Goal: Task Accomplishment & Management: Use online tool/utility

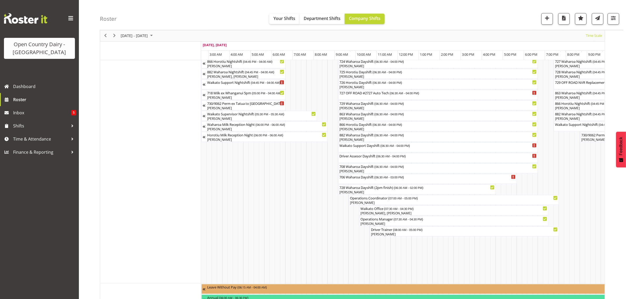
scroll to position [0, 1065]
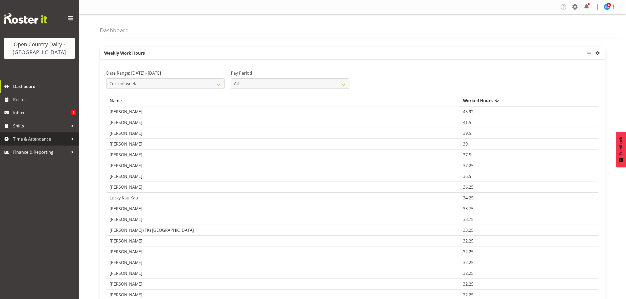
click at [23, 141] on span "Time & Attendance" at bounding box center [40, 139] width 55 height 8
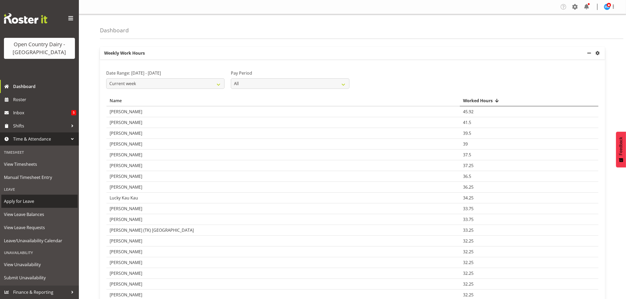
click at [22, 203] on span "Apply for Leave" at bounding box center [39, 201] width 71 height 8
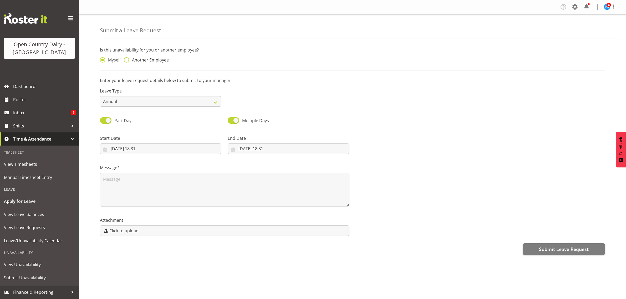
click at [126, 58] on span at bounding box center [126, 59] width 5 height 5
click at [126, 58] on input "Another Employee" at bounding box center [125, 59] width 3 height 3
radio input "true"
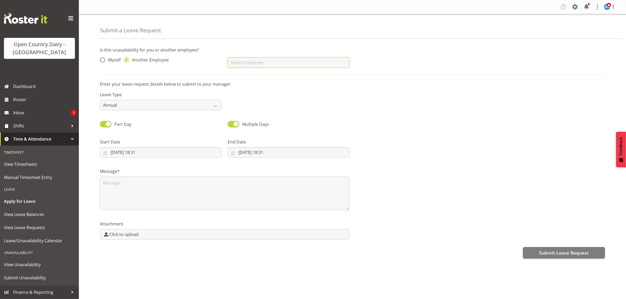
click at [232, 63] on input "text" at bounding box center [288, 62] width 121 height 11
click at [245, 78] on span "[PERSON_NAME]" at bounding box center [248, 76] width 33 height 6
type input "[PERSON_NAME]"
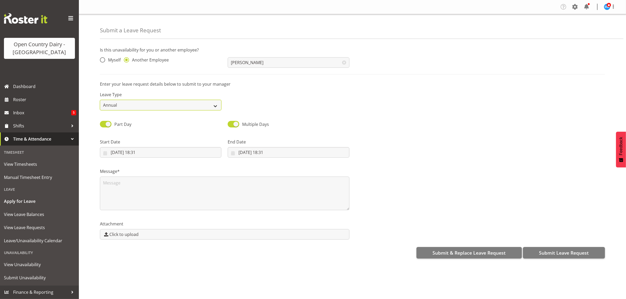
drag, startPoint x: 214, startPoint y: 106, endPoint x: 200, endPoint y: 108, distance: 14.1
click at [214, 106] on select "Annual Sick Leave Without Pay Bereavement Domestic Violence Parental Jury Servi…" at bounding box center [160, 105] width 121 height 11
select select "Other"
click at [100, 100] on select "Annual Sick Leave Without Pay Bereavement Domestic Violence Parental Jury Servi…" at bounding box center [160, 105] width 121 height 11
click at [141, 154] on input "20/08/2025, 18:31" at bounding box center [160, 152] width 121 height 11
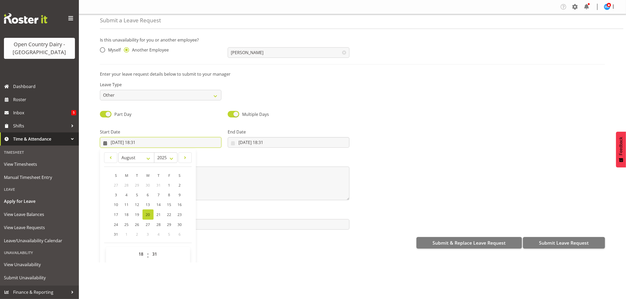
scroll to position [15, 0]
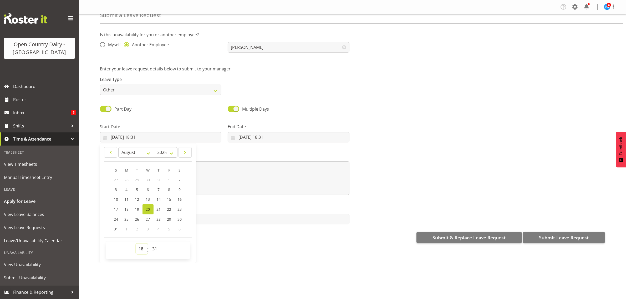
click at [142, 249] on select "00 01 02 03 04 05 06 07 08 09 10 11 12 13 14 15 16 17 18 19 20 21 22 23" at bounding box center [142, 249] width 12 height 11
select select "16"
click at [136, 244] on select "00 01 02 03 04 05 06 07 08 09 10 11 12 13 14 15 16 17 18 19 20 21 22 23" at bounding box center [142, 249] width 12 height 11
type input "20/08/2025, 16:31"
click at [154, 246] on select "00 01 02 03 04 05 06 07 08 09 10 11 12 13 14 15 16 17 18 19 20 21 22 23 24 25 2…" at bounding box center [156, 249] width 12 height 11
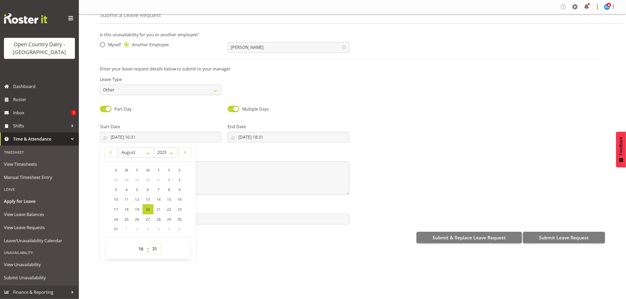
select select "45"
click at [150, 244] on select "00 01 02 03 04 05 06 07 08 09 10 11 12 13 14 15 16 17 18 19 20 21 22 23 24 25 2…" at bounding box center [156, 249] width 12 height 11
type input "20/08/2025, 16:45"
click at [255, 137] on input "20/08/2025, 18:31" at bounding box center [288, 137] width 121 height 11
click at [295, 210] on span "22" at bounding box center [297, 209] width 4 height 5
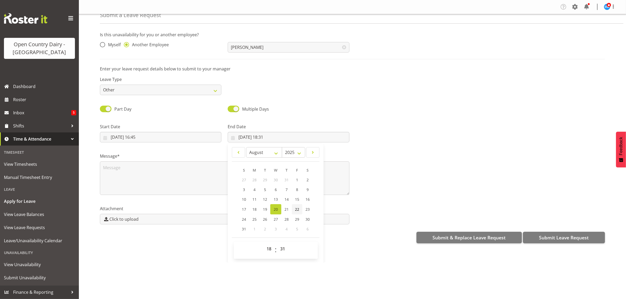
type input "22/08/2025, 18:31"
click at [271, 245] on select "00 01 02 03 04 05 06 07 08 09 10 11 12 13 14 15 16 17 18 19 20 21 22 23" at bounding box center [270, 249] width 12 height 11
select select "4"
click at [264, 244] on select "00 01 02 03 04 05 06 07 08 09 10 11 12 13 14 15 16 17 18 19 20 21 22 23" at bounding box center [270, 249] width 12 height 11
type input "22/08/2025, 04:31"
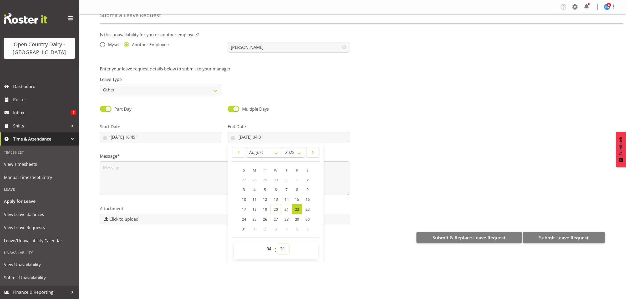
click at [283, 246] on select "00 01 02 03 04 05 06 07 08 09 10 11 12 13 14 15 16 17 18 19 20 21 22 23 24 25 2…" at bounding box center [283, 249] width 12 height 11
select select "0"
click at [277, 244] on select "00 01 02 03 04 05 06 07 08 09 10 11 12 13 14 15 16 17 18 19 20 21 22 23 24 25 2…" at bounding box center [283, 249] width 12 height 11
type input "22/08/2025, 04:00"
drag, startPoint x: 408, startPoint y: 142, endPoint x: 327, endPoint y: 173, distance: 86.5
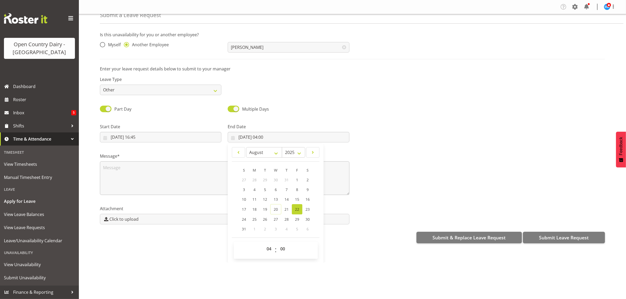
click at [408, 142] on div at bounding box center [480, 130] width 256 height 29
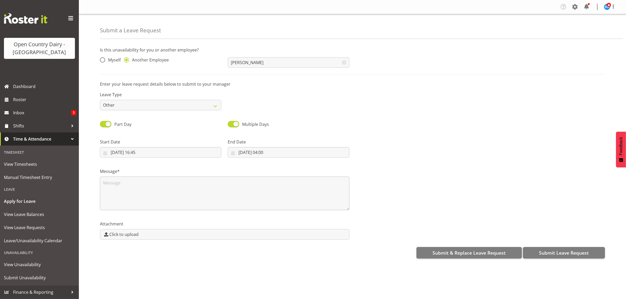
scroll to position [0, 0]
click at [138, 180] on textarea at bounding box center [224, 194] width 249 height 34
type textarea "As per Mark Gudsell"
click at [560, 254] on span "Submit Leave Request" at bounding box center [564, 252] width 50 height 7
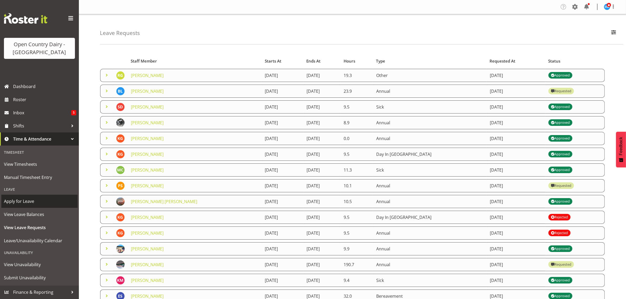
click at [25, 201] on span "Apply for Leave" at bounding box center [39, 201] width 71 height 8
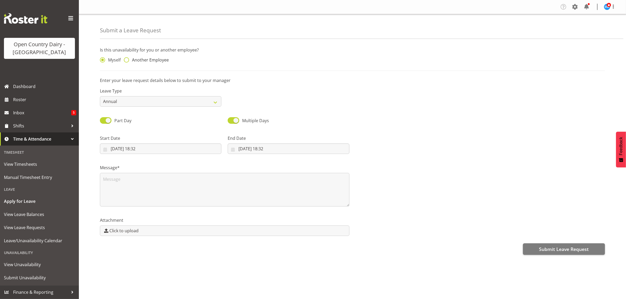
click at [125, 59] on span at bounding box center [126, 59] width 5 height 5
click at [125, 59] on input "Another Employee" at bounding box center [125, 59] width 3 height 3
radio input "true"
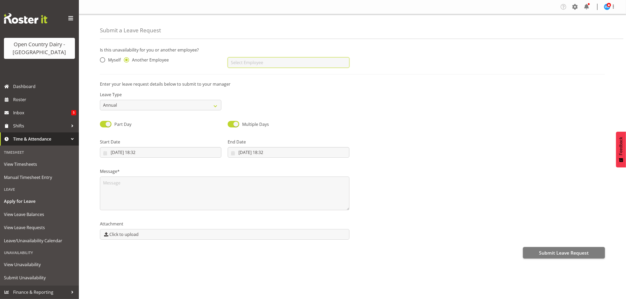
click at [239, 63] on input "text" at bounding box center [288, 62] width 121 height 11
click at [245, 85] on span "[PERSON_NAME]" at bounding box center [248, 85] width 33 height 6
type input "[PERSON_NAME]"
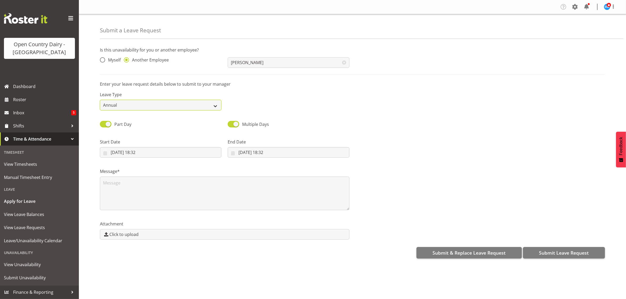
click at [117, 109] on select "Annual Sick Leave Without Pay Bereavement Domestic Violence Parental Jury Servi…" at bounding box center [160, 105] width 121 height 11
select select "Sick"
click at [100, 100] on select "Annual Sick Leave Without Pay Bereavement Domestic Violence Parental Jury Servi…" at bounding box center [160, 105] width 121 height 11
click at [128, 152] on input "20/08/2025, 18:32" at bounding box center [160, 152] width 121 height 11
click at [172, 223] on link "22" at bounding box center [169, 224] width 11 height 10
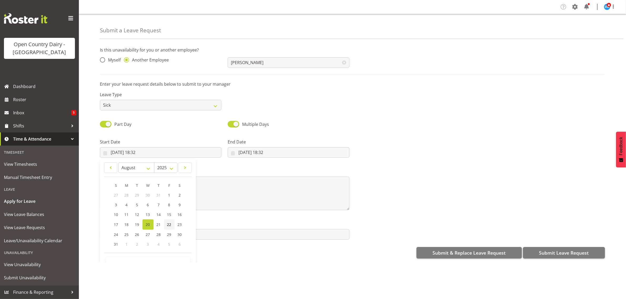
type input "22/08/2025, 18:32"
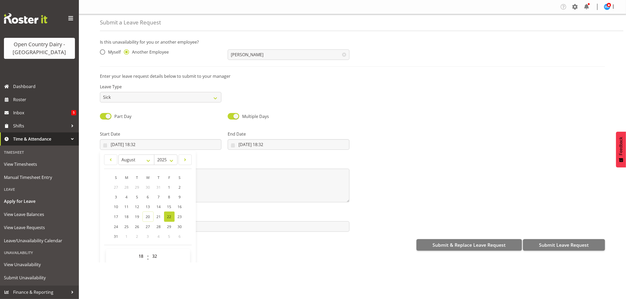
scroll to position [15, 0]
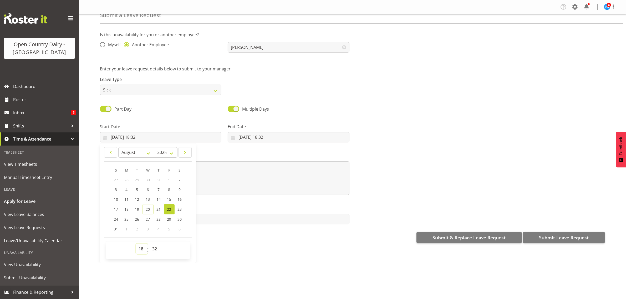
click at [141, 250] on select "00 01 02 03 04 05 06 07 08 09 10 11 12 13 14 15 16 17 18 19 20 21 22 23" at bounding box center [142, 249] width 12 height 11
select select "16"
click at [136, 244] on select "00 01 02 03 04 05 06 07 08 09 10 11 12 13 14 15 16 17 18 19 20 21 22 23" at bounding box center [142, 249] width 12 height 11
type input "22/08/2025, 16:32"
click at [155, 252] on select "00 01 02 03 04 05 06 07 08 09 10 11 12 13 14 15 16 17 18 19 20 21 22 23 24 25 2…" at bounding box center [156, 249] width 12 height 11
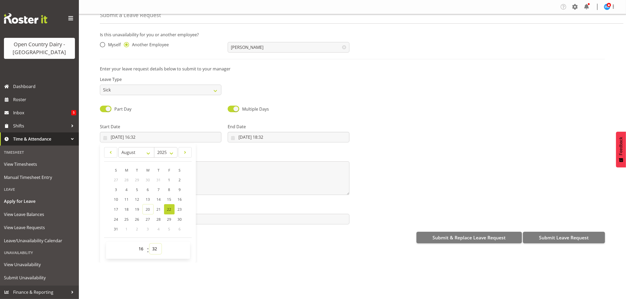
select select "45"
click at [150, 244] on select "00 01 02 03 04 05 06 07 08 09 10 11 12 13 14 15 16 17 18 19 20 21 22 23 24 25 2…" at bounding box center [156, 249] width 12 height 11
type input "22/08/2025, 16:45"
click at [248, 134] on input "20/08/2025, 18:32" at bounding box center [288, 137] width 121 height 11
click at [242, 221] on span "24" at bounding box center [244, 219] width 4 height 5
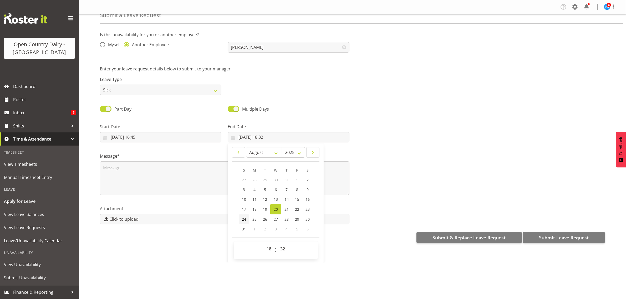
type input "24/08/2025, 18:32"
click at [267, 249] on select "00 01 02 03 04 05 06 07 08 09 10 11 12 13 14 15 16 17 18 19 20 21 22 23" at bounding box center [270, 249] width 12 height 11
select select "4"
click at [264, 244] on select "00 01 02 03 04 05 06 07 08 09 10 11 12 13 14 15 16 17 18 19 20 21 22 23" at bounding box center [270, 249] width 12 height 11
type input "24/08/2025, 04:32"
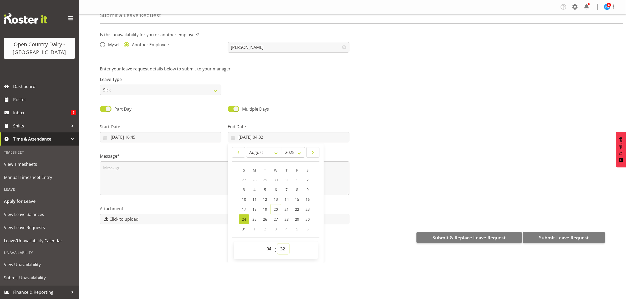
drag, startPoint x: 281, startPoint y: 251, endPoint x: 278, endPoint y: 245, distance: 7.8
click at [281, 251] on select "00 01 02 03 04 05 06 07 08 09 10 11 12 13 14 15 16 17 18 19 20 21 22 23 24 25 2…" at bounding box center [283, 249] width 12 height 11
select select "0"
click at [277, 244] on select "00 01 02 03 04 05 06 07 08 09 10 11 12 13 14 15 16 17 18 19 20 21 22 23 24 25 2…" at bounding box center [283, 249] width 12 height 11
type input "24/08/2025, 04:00"
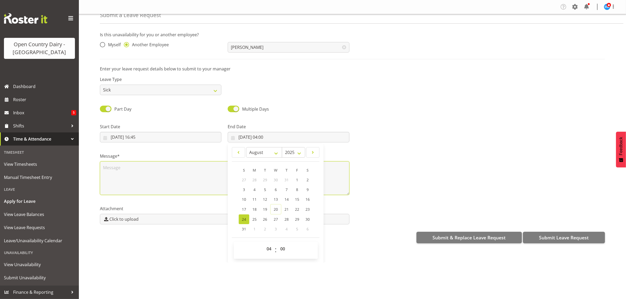
click at [119, 175] on textarea at bounding box center [224, 178] width 249 height 34
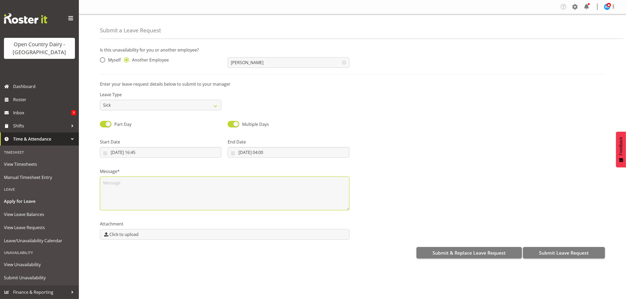
scroll to position [0, 0]
type textarea "called in sick"
click at [564, 251] on span "Submit Leave Request" at bounding box center [564, 252] width 50 height 7
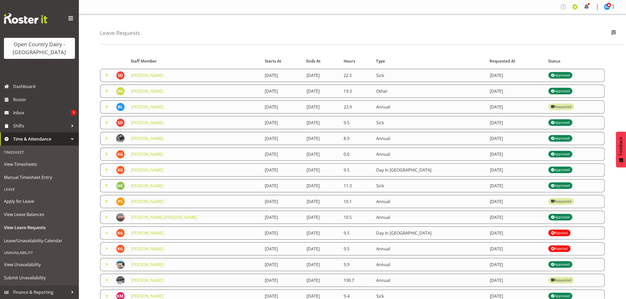
click at [575, 4] on span at bounding box center [574, 7] width 8 height 8
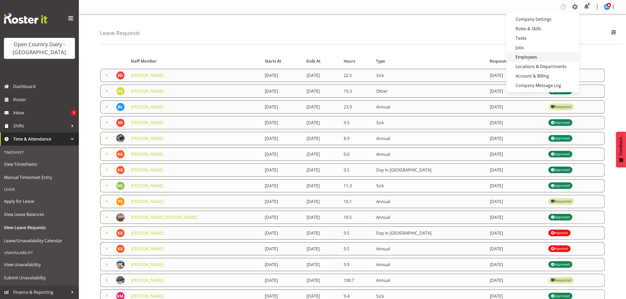
click at [532, 57] on link "Employees" at bounding box center [542, 56] width 73 height 9
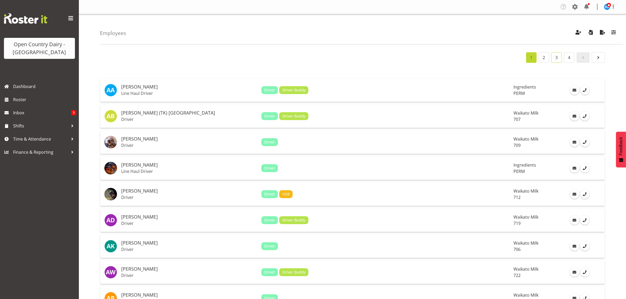
click at [557, 59] on link "3" at bounding box center [556, 57] width 11 height 11
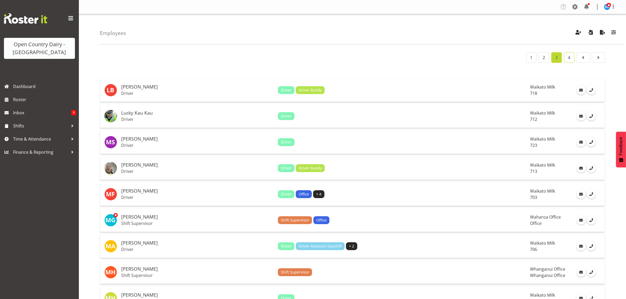
click at [566, 62] on link "4" at bounding box center [569, 57] width 11 height 11
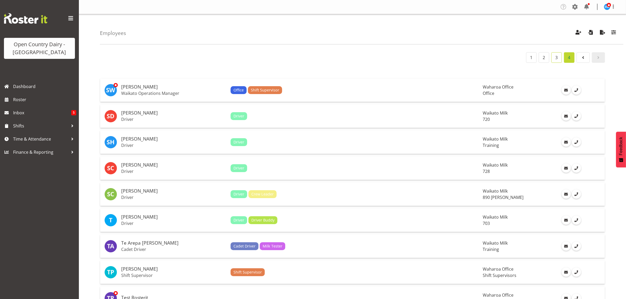
click at [556, 57] on link "3" at bounding box center [556, 57] width 11 height 11
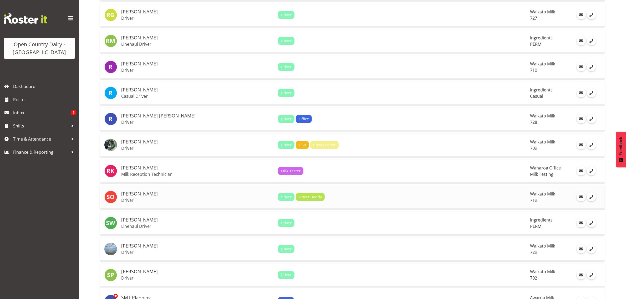
scroll to position [985, 0]
click at [124, 15] on h5 "[PERSON_NAME]" at bounding box center [197, 11] width 152 height 5
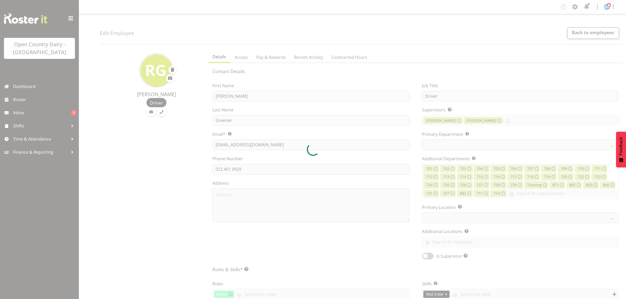
select select "TimelineWeek"
select select
select select "1054"
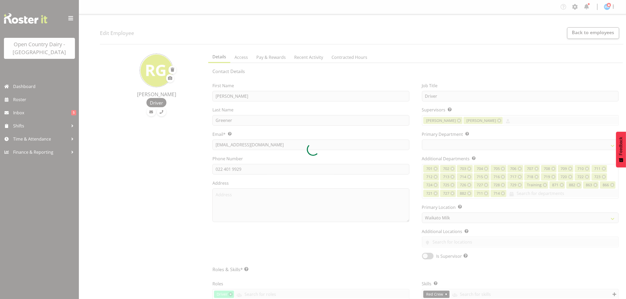
select select "761"
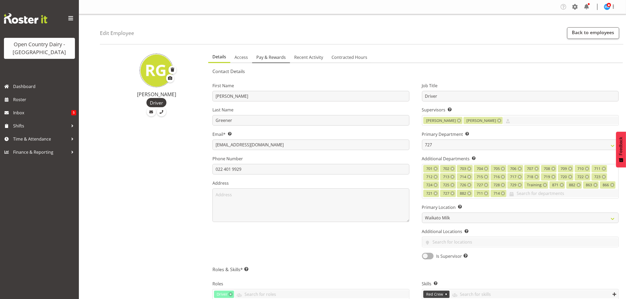
click at [266, 55] on span "Pay & Rewards" at bounding box center [270, 57] width 29 height 6
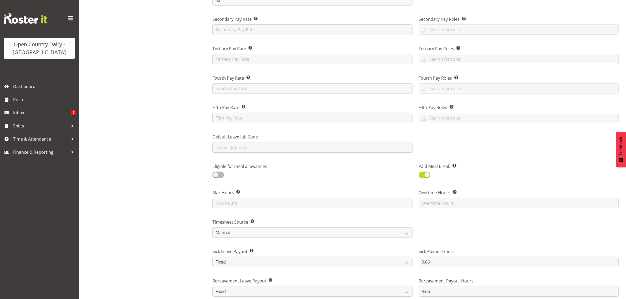
scroll to position [33, 0]
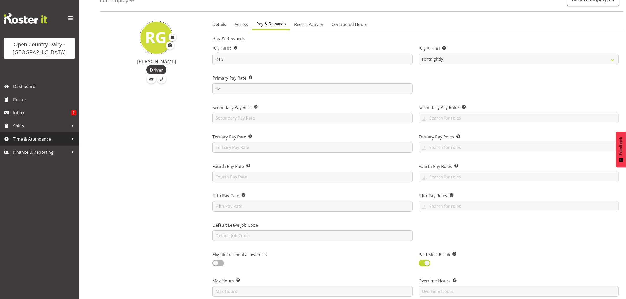
click at [22, 141] on span "Time & Attendance" at bounding box center [40, 139] width 55 height 8
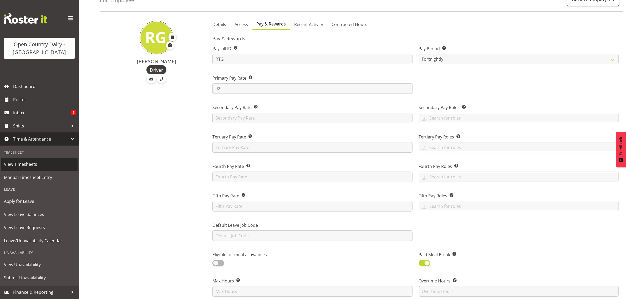
click at [14, 166] on span "View Timesheets" at bounding box center [39, 164] width 71 height 8
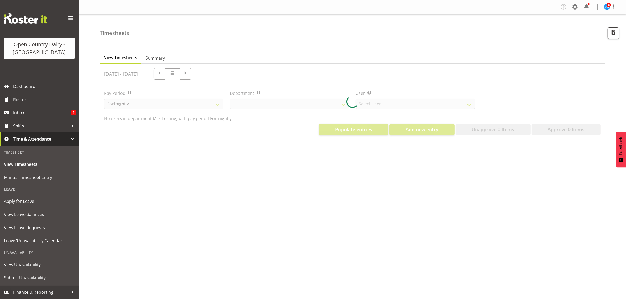
select select "733"
select select "7414"
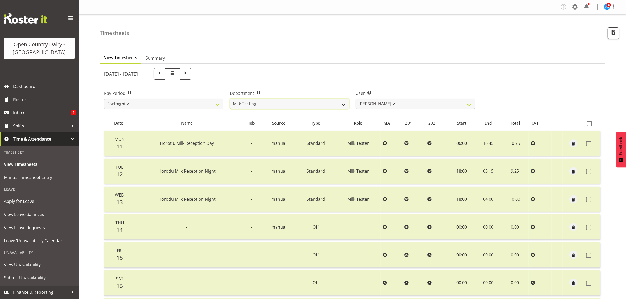
click at [288, 103] on select "701 702 703 704 705 706 707 708 709 710 711 712 713 714 715 716 717 718 719 720" at bounding box center [289, 104] width 119 height 11
select select "761"
click at [230, 99] on select "701 702 703 704 705 706 707 708 709 710 711 712 713 714 715 716 717 718 719 720" at bounding box center [289, 104] width 119 height 11
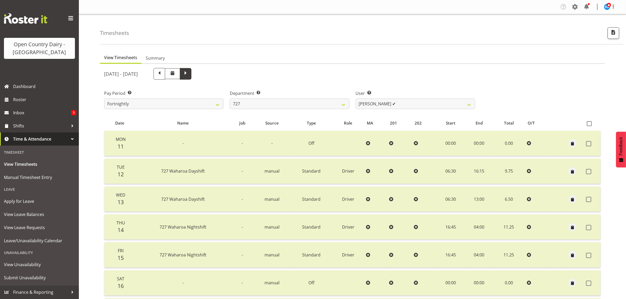
click at [189, 73] on span at bounding box center [185, 73] width 7 height 7
select select
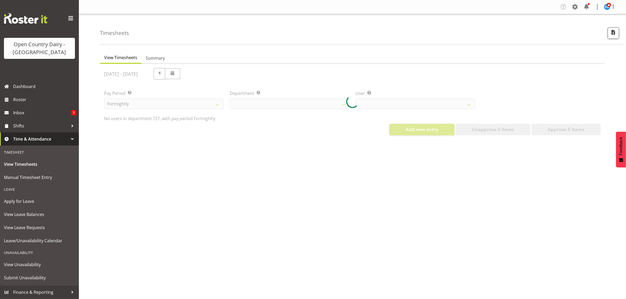
select select "761"
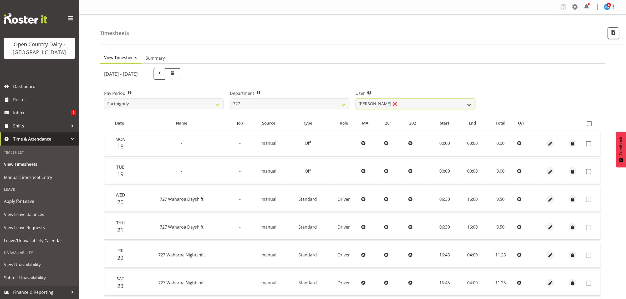
drag, startPoint x: 449, startPoint y: 101, endPoint x: 447, endPoint y: 107, distance: 6.2
click at [449, 101] on select "David Pawley ❌ Kase Hussey ❌ Rhys Greener ❌" at bounding box center [415, 104] width 119 height 11
select select "11012"
click at [356, 99] on select "David Pawley ❌ Kase Hussey ❌ Rhys Greener ❌" at bounding box center [415, 104] width 119 height 11
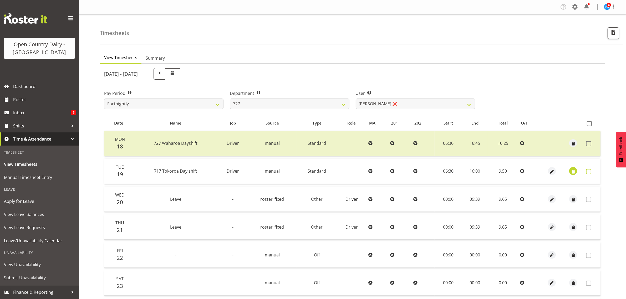
click at [588, 172] on span at bounding box center [588, 171] width 5 height 5
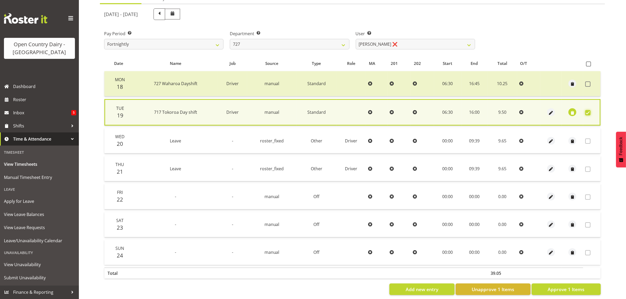
scroll to position [68, 0]
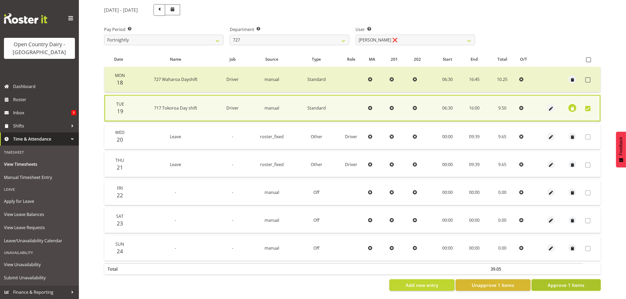
click at [580, 286] on button "Approve 1 Items" at bounding box center [565, 285] width 69 height 12
checkbox input "false"
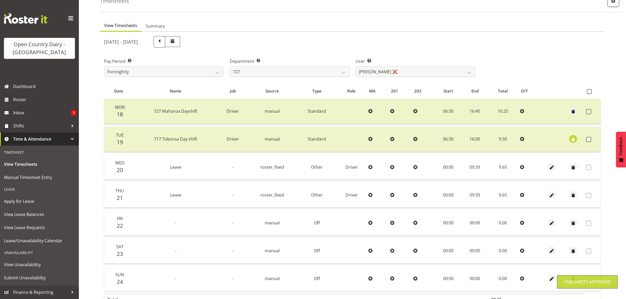
scroll to position [0, 0]
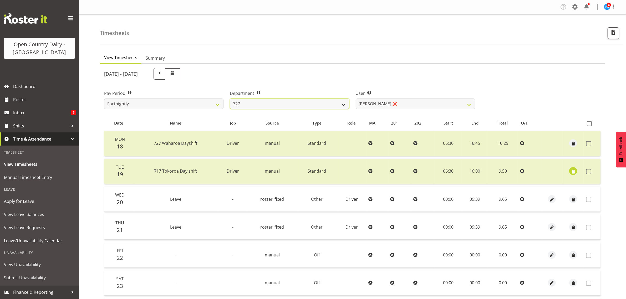
drag, startPoint x: 342, startPoint y: 103, endPoint x: 337, endPoint y: 103, distance: 5.0
click at [342, 103] on select "701 702 703 704 705 706 707 708 709 710 711 712 713 714 715 716 717 718 719 720" at bounding box center [289, 104] width 119 height 11
select select "814"
click at [230, 99] on select "701 702 703 704 705 706 707 708 709 710 711 712 713 714 715 716 717 718 719 720" at bounding box center [289, 104] width 119 height 11
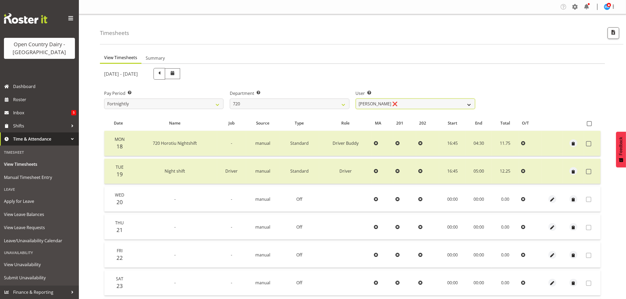
click at [388, 105] on select "Garry Hooper ❌ Kerry Slater ❌ Nathan Frankhouser ❌ Steve Daly ❌" at bounding box center [415, 104] width 119 height 11
select select "9913"
click at [356, 99] on select "Garry Hooper ❌ Kerry Slater ❌ Nathan Frankhouser ❌ Steve Daly ❌" at bounding box center [415, 104] width 119 height 11
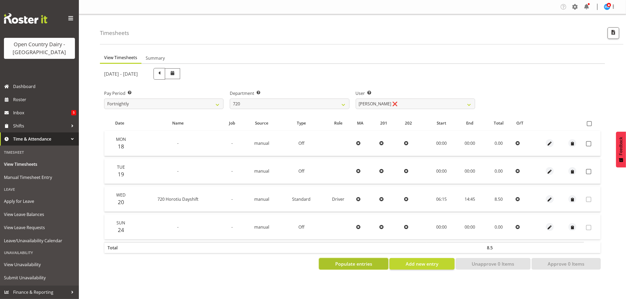
click at [360, 269] on button "Populate entries" at bounding box center [353, 264] width 69 height 12
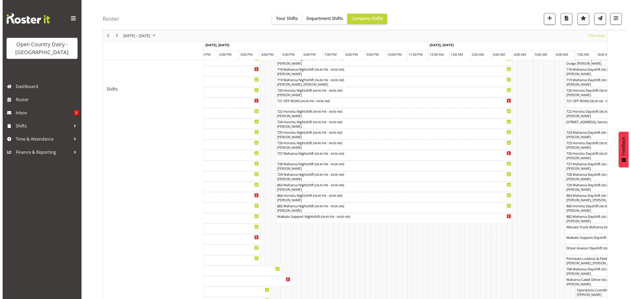
scroll to position [263, 0]
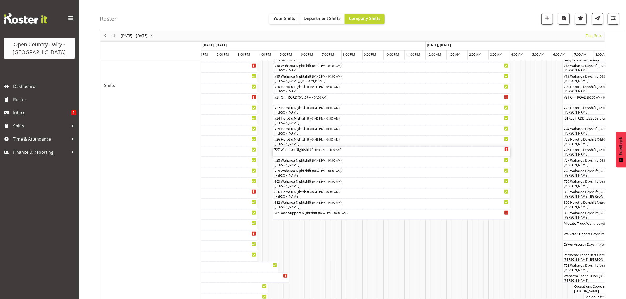
click at [285, 152] on div "727 Waharoa Nightshift ( 04:45 PM - 04:00 AM )" at bounding box center [391, 149] width 234 height 5
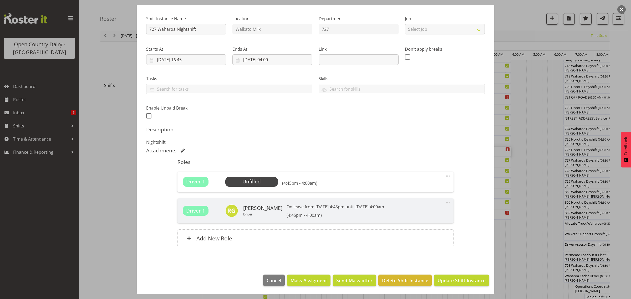
scroll to position [46, 0]
click at [249, 179] on span "Select Employee" at bounding box center [251, 182] width 39 height 8
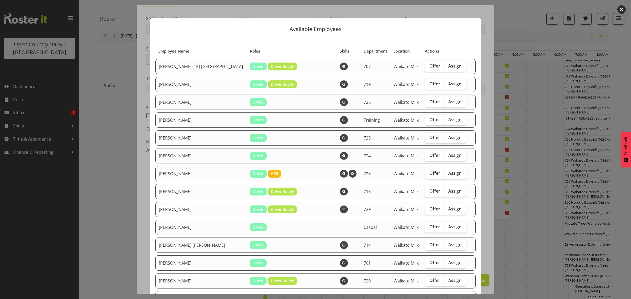
click at [621, 9] on button "button" at bounding box center [621, 9] width 8 height 8
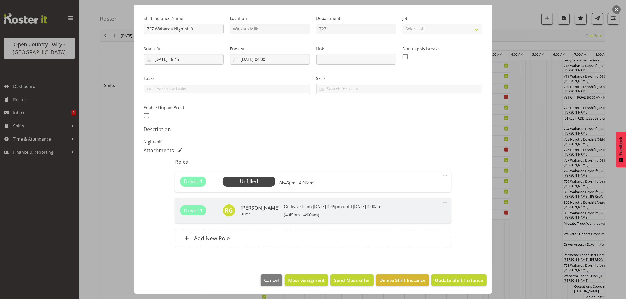
click at [618, 10] on button "button" at bounding box center [616, 9] width 8 height 8
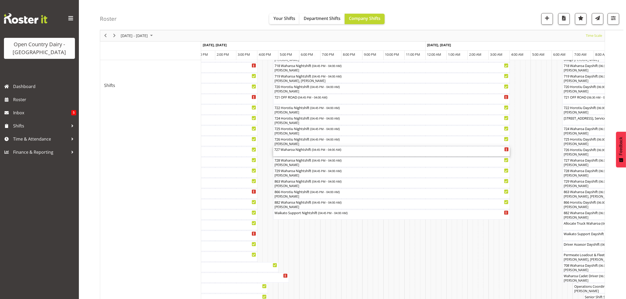
click at [297, 154] on div "727 Waharoa Nightshift ( 04:45 PM - 04:00 AM )" at bounding box center [391, 152] width 234 height 10
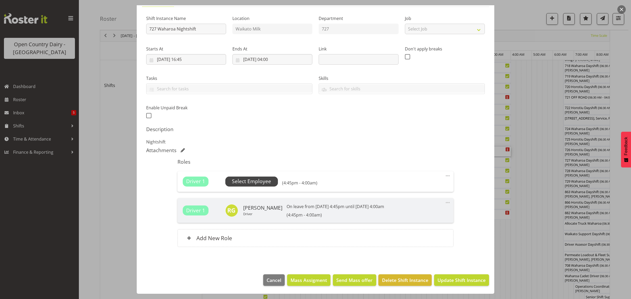
click at [258, 183] on span "Select Employee" at bounding box center [251, 182] width 39 height 8
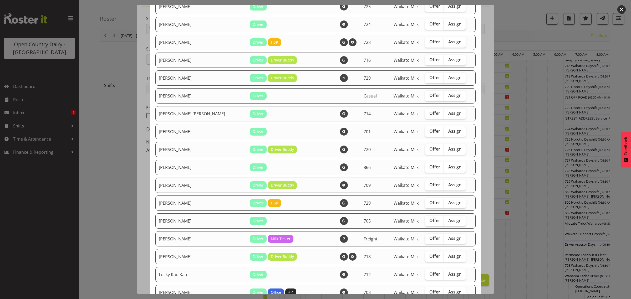
scroll to position [164, 0]
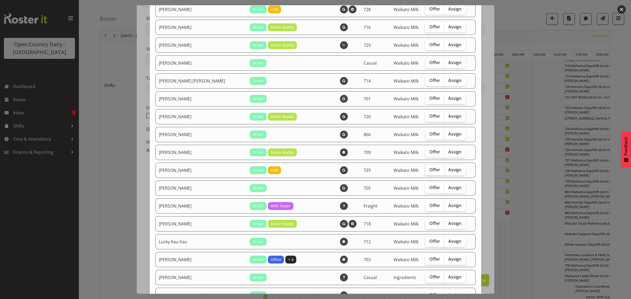
click at [429, 171] on span "Offer" at bounding box center [434, 169] width 11 height 5
click at [425, 171] on input "Offer" at bounding box center [426, 169] width 3 height 3
checkbox input "true"
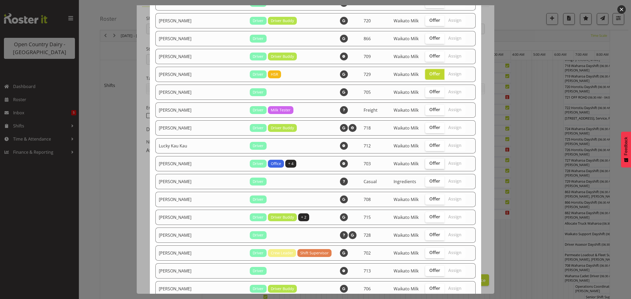
scroll to position [263, 0]
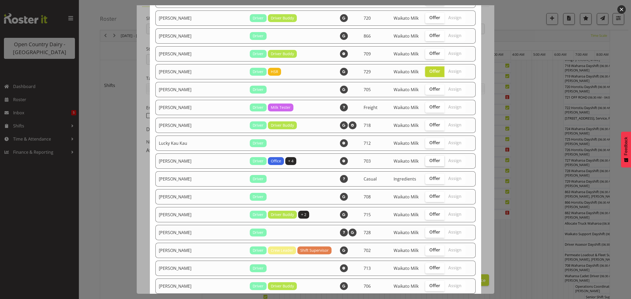
click at [429, 199] on span "Offer" at bounding box center [434, 196] width 11 height 5
click at [425, 198] on input "Offer" at bounding box center [426, 196] width 3 height 3
checkbox input "true"
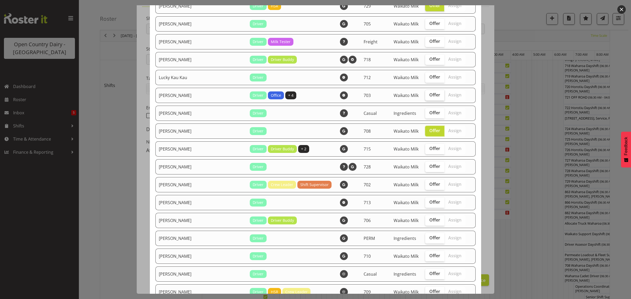
scroll to position [361, 0]
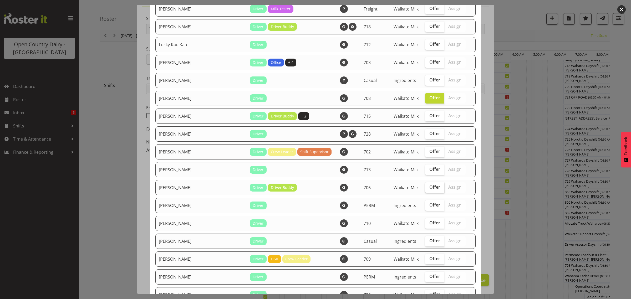
click at [425, 193] on label "Offer" at bounding box center [434, 187] width 19 height 11
click at [425, 189] on input "Offer" at bounding box center [426, 187] width 3 height 3
checkbox input "true"
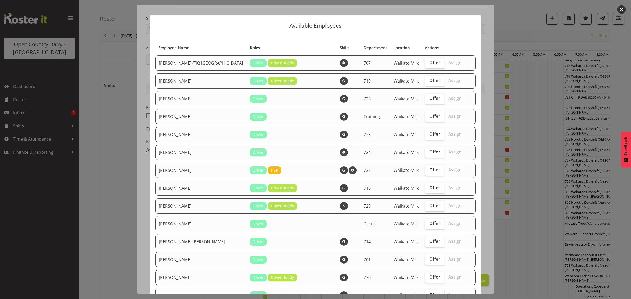
scroll to position [0, 0]
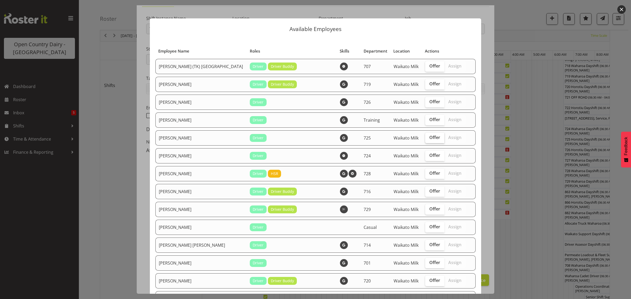
click at [429, 139] on span "Offer" at bounding box center [434, 137] width 11 height 5
click at [428, 139] on input "Offer" at bounding box center [426, 137] width 3 height 3
checkbox input "true"
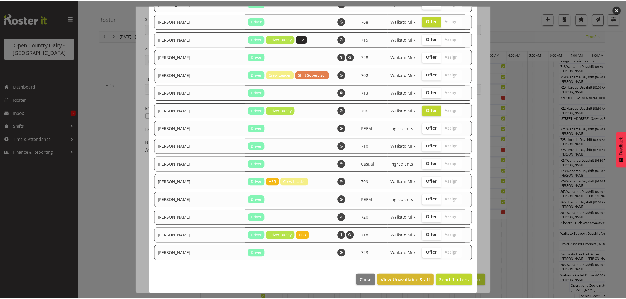
scroll to position [443, 0]
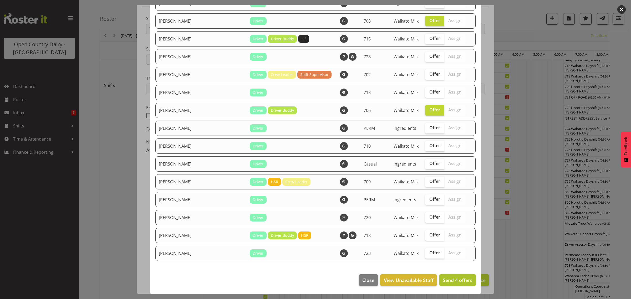
click at [445, 281] on span "Send 4 offers" at bounding box center [458, 280] width 30 height 6
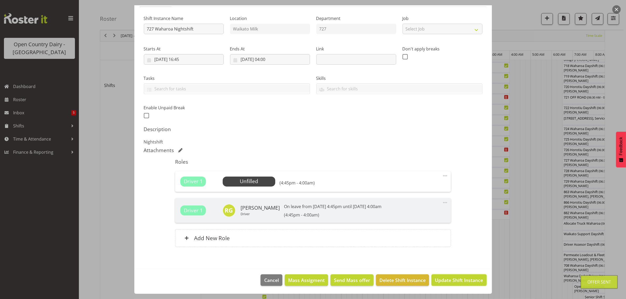
click at [445, 281] on span "Update Shift Instance" at bounding box center [459, 280] width 48 height 7
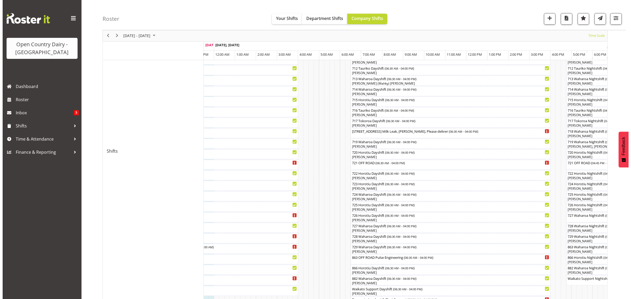
scroll to position [66, 0]
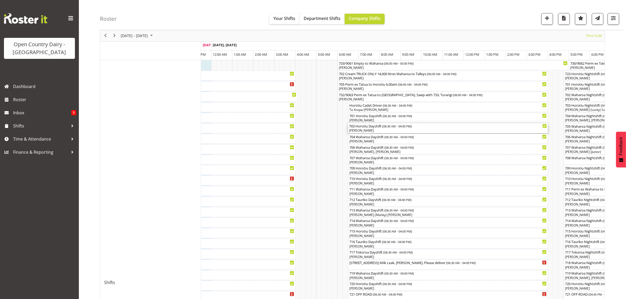
click at [362, 128] on div "703 Horotiu Dayshift ( 06:30 AM - 04:00 PM )" at bounding box center [448, 125] width 198 height 5
click at [0, 0] on div at bounding box center [0, 0] width 0 height 0
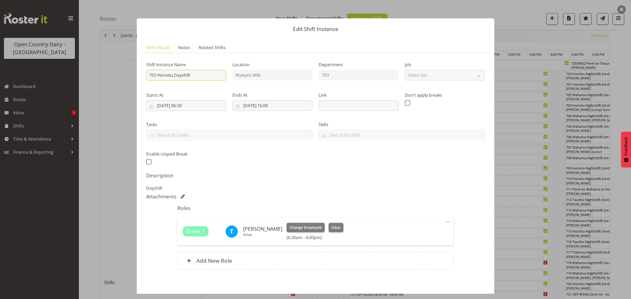
click at [196, 75] on input "703 Horotiu Dayshift" at bounding box center [186, 75] width 80 height 11
click at [206, 75] on input "703 CREAM TRUCK ONLY 14,00L" at bounding box center [186, 75] width 80 height 11
click at [217, 74] on input "703 CREAM TRUCK ONLY 14,O00L" at bounding box center [186, 75] width 80 height 11
type input "703 CREAM TRUCK ONLY 14,O00L TALLEY'S AUCLAND"
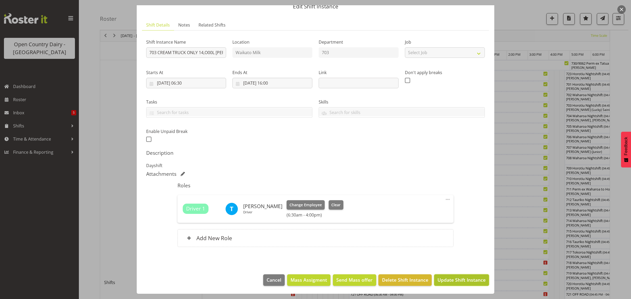
click at [444, 277] on span "Update Shift Instance" at bounding box center [461, 279] width 48 height 7
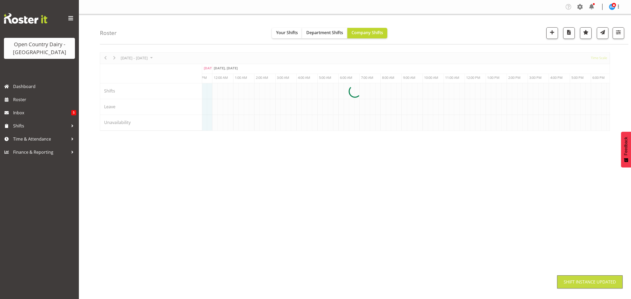
scroll to position [0, 0]
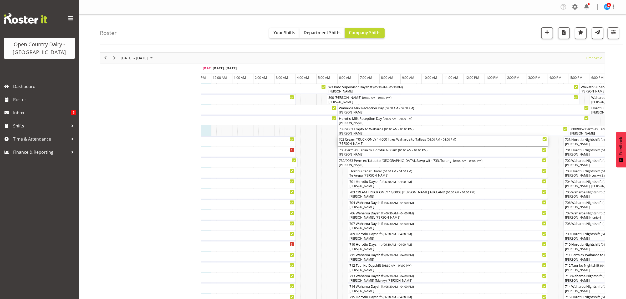
click at [410, 140] on div "702 Cream TRUCK ONLY 14,000 litres Waharoa to Talleys ( 06:00 AM - 04:00 PM )" at bounding box center [442, 138] width 208 height 5
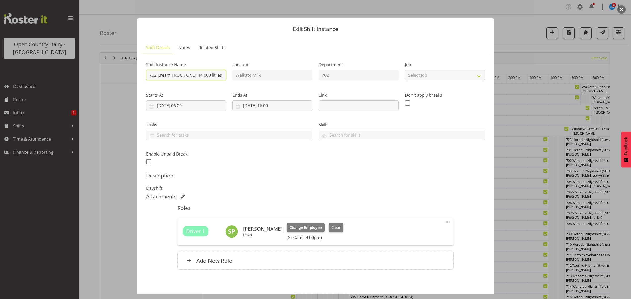
scroll to position [0, 13]
drag, startPoint x: 222, startPoint y: 76, endPoint x: 167, endPoint y: 76, distance: 54.1
click at [167, 76] on input "702 Cream TRUCK ONLY 14,000 litres Waharoa to Talleys" at bounding box center [186, 75] width 80 height 11
drag, startPoint x: 220, startPoint y: 75, endPoint x: 268, endPoint y: 166, distance: 102.5
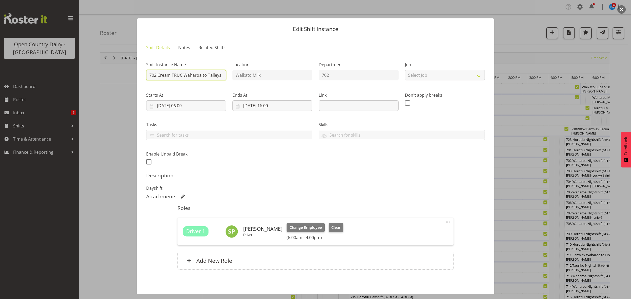
click at [158, 76] on input "702 Cream TRUC Waharoa to Talleys" at bounding box center [186, 75] width 80 height 11
type input "702 Waharoa Dayshift"
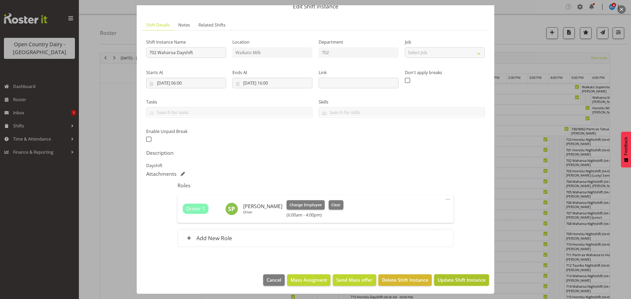
click at [457, 281] on span "Update Shift Instance" at bounding box center [461, 279] width 48 height 7
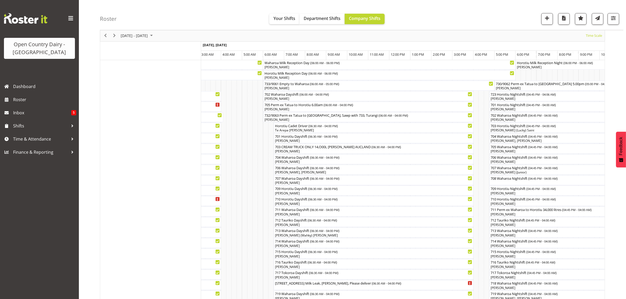
scroll to position [0, 0]
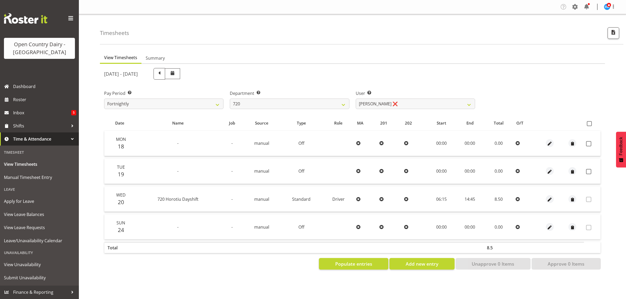
select select "814"
select select "9913"
